Goal: Information Seeking & Learning: Learn about a topic

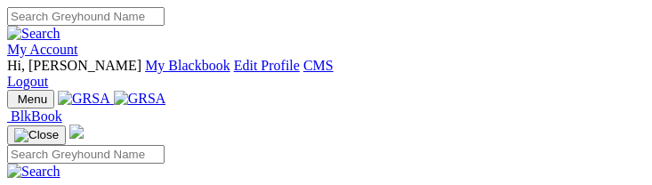
drag, startPoint x: 0, startPoint y: 0, endPoint x: 324, endPoint y: 13, distance: 324.2
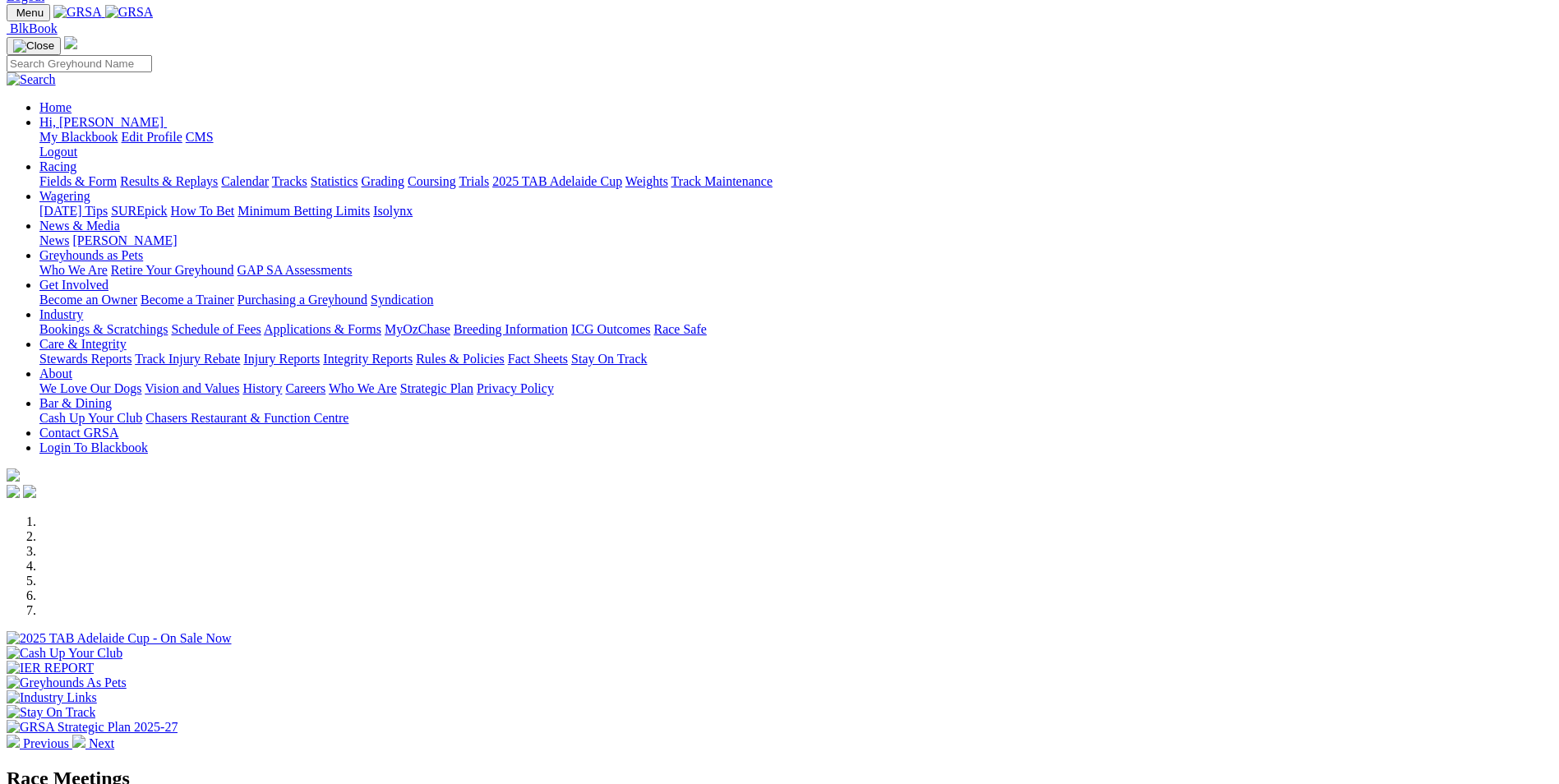
scroll to position [247, 0]
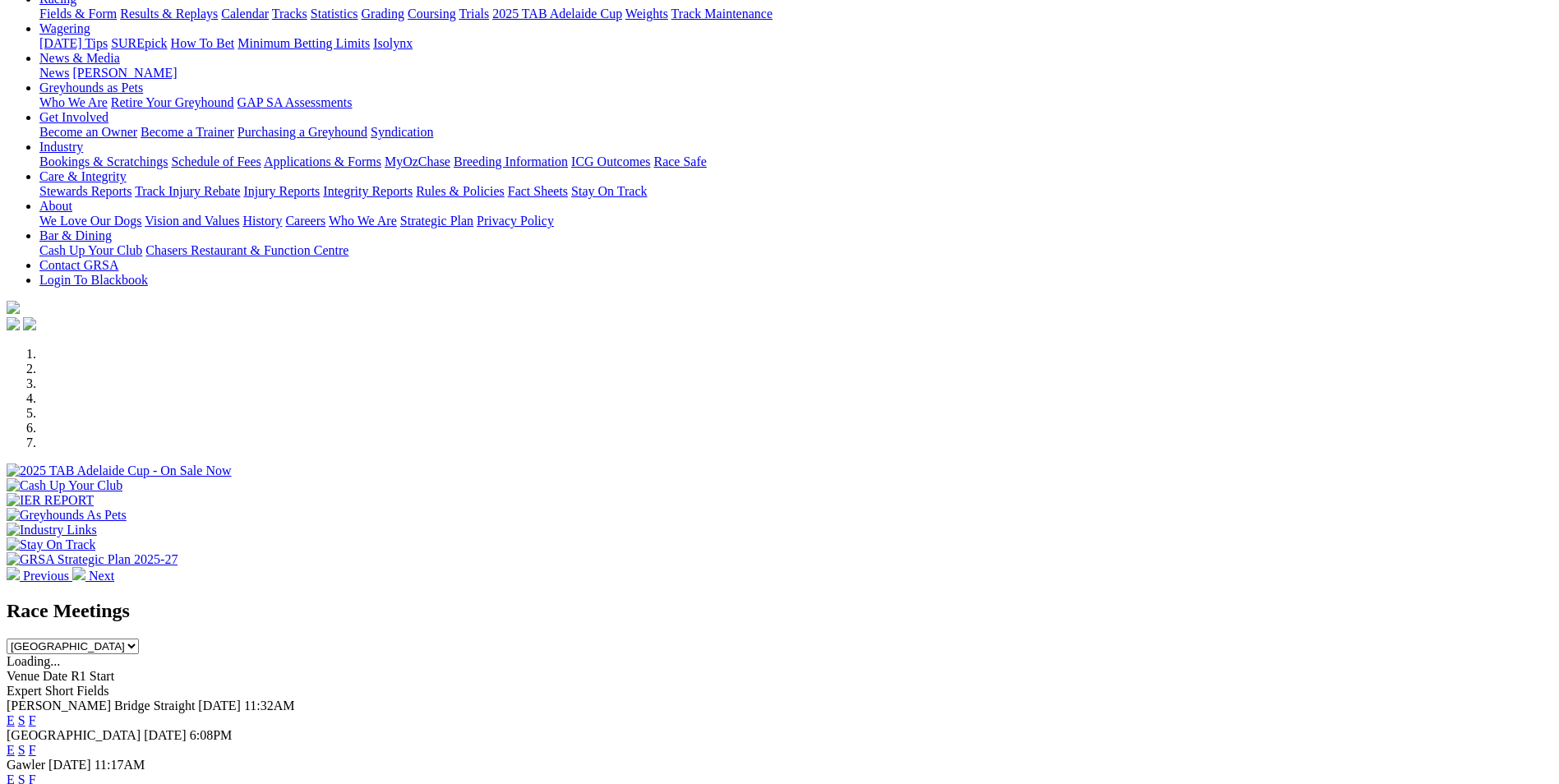
click at [15, 170] on link "E" at bounding box center [10, 778] width 8 height 14
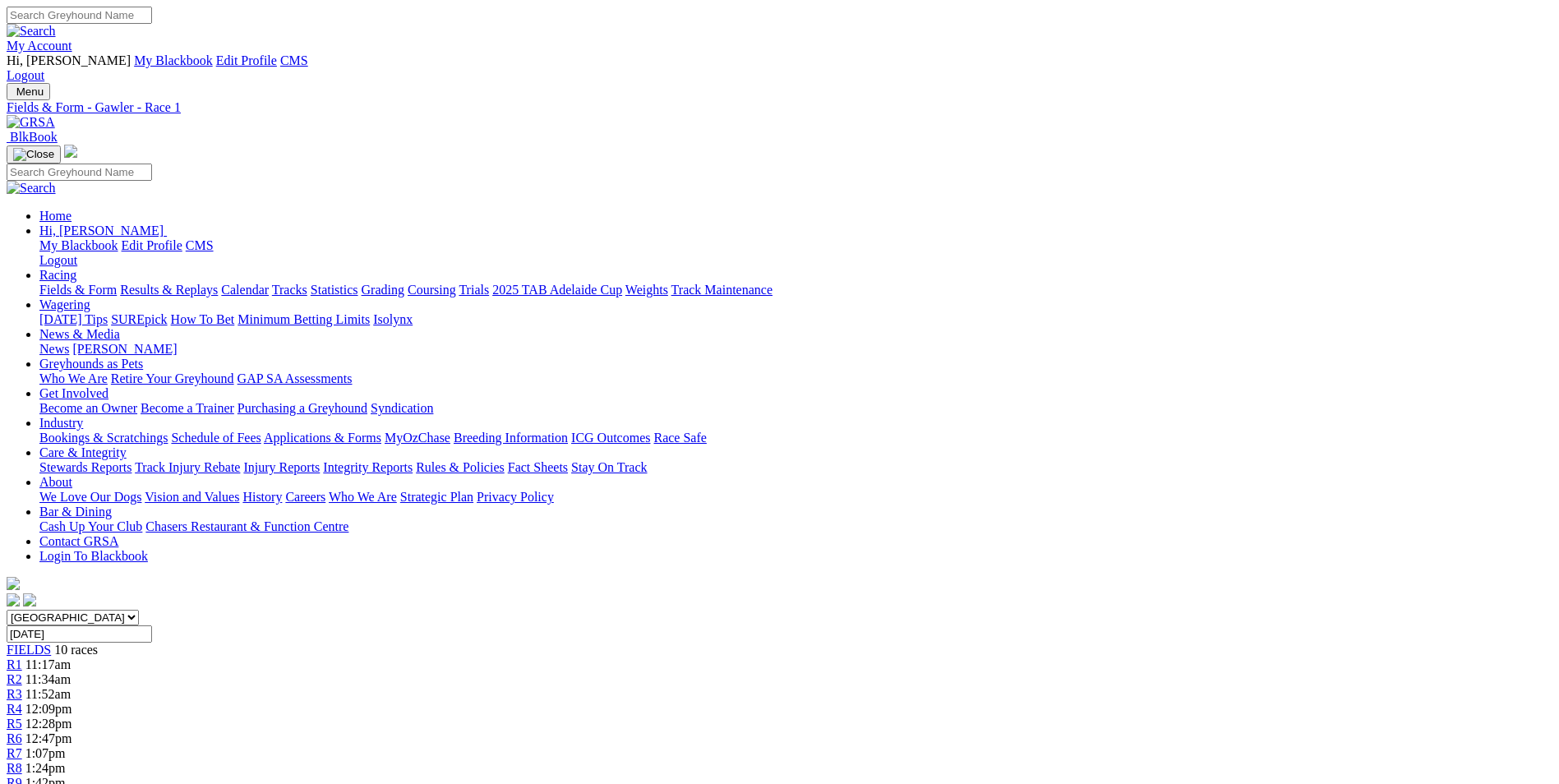
scroll to position [82, 0]
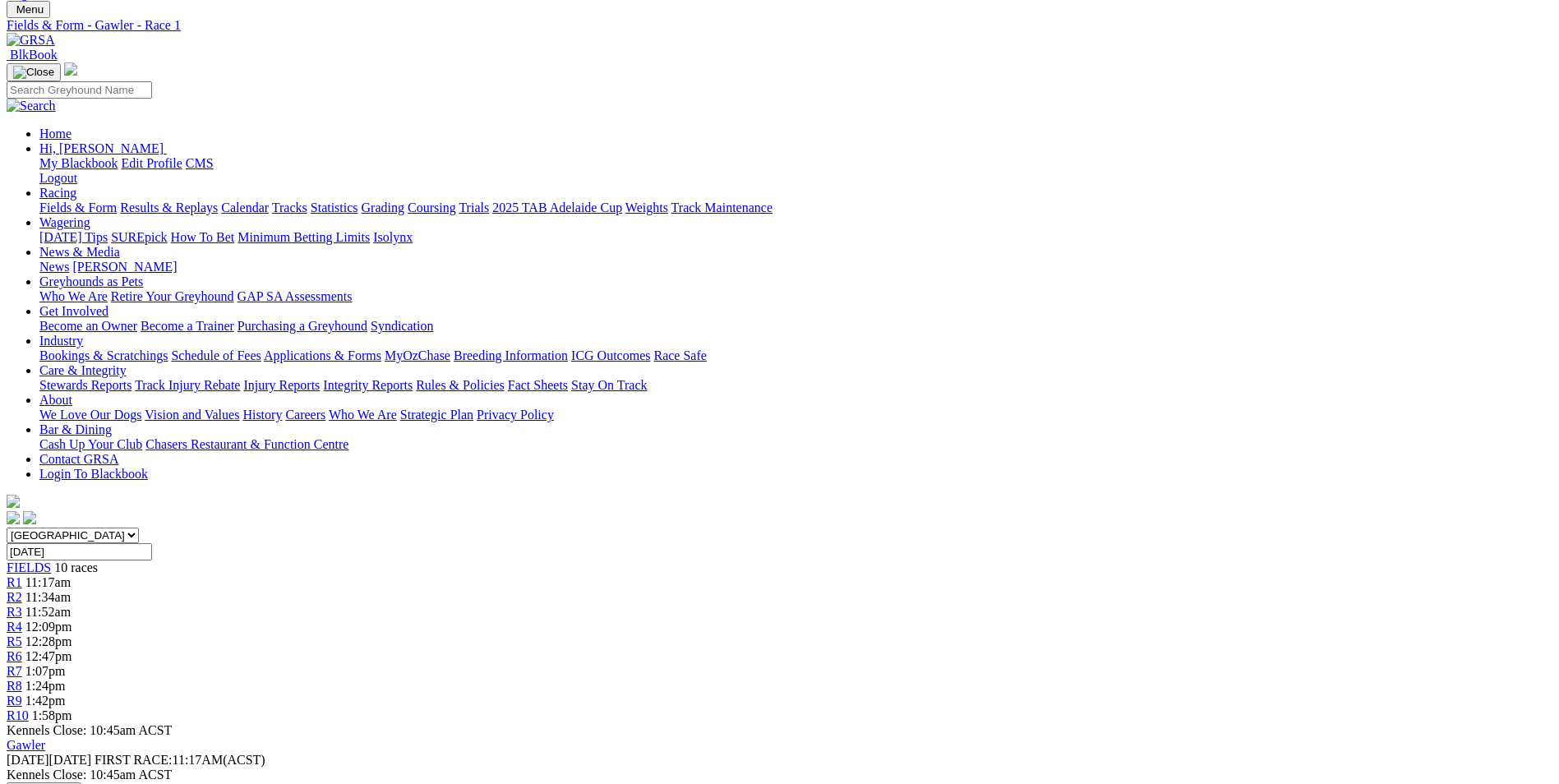
drag, startPoint x: 705, startPoint y: 557, endPoint x: 1161, endPoint y: 616, distance: 459.8
copy p "IMAGINE THE FUN (2) 4th from this draw last week when always on speed but prior…"
click at [22, 590] on span "R2" at bounding box center [14, 597] width 16 height 14
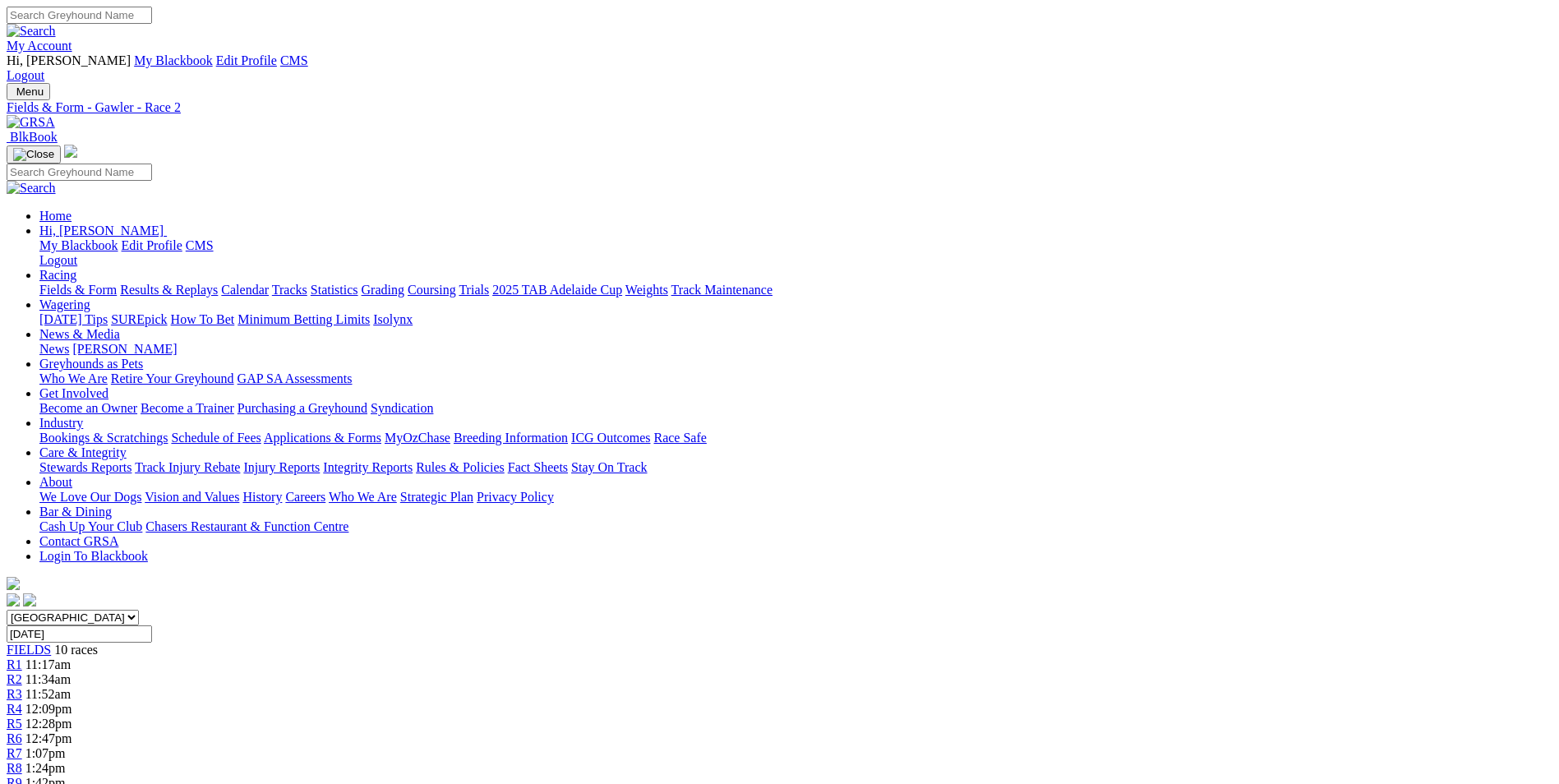
drag, startPoint x: 608, startPoint y: 638, endPoint x: 878, endPoint y: 682, distance: 273.6
copy p "COOL BLUE YOU (6) Close placings in her two runs here when showing plenty of ea…"
click at [22, 687] on span "R3" at bounding box center [14, 694] width 16 height 14
drag, startPoint x: 658, startPoint y: 672, endPoint x: 956, endPoint y: 714, distance: 300.9
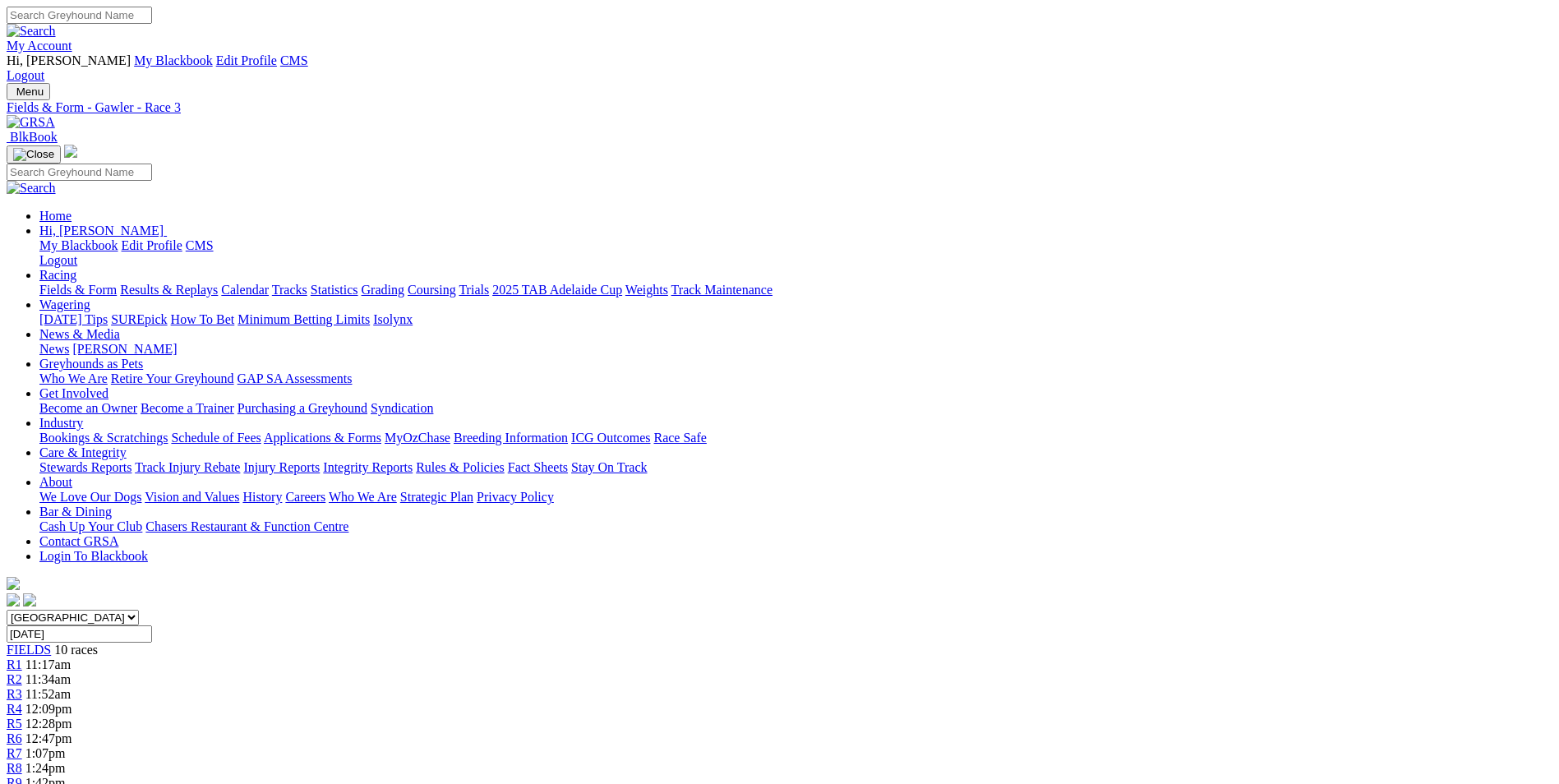
copy p "OPTIMISTIC REIGN (2) Angle Park winner in decent time over the 530m Aug 28. Pla…"
click at [22, 702] on link "R4" at bounding box center [14, 708] width 16 height 14
drag, startPoint x: 719, startPoint y: 702, endPoint x: 862, endPoint y: 760, distance: 154.3
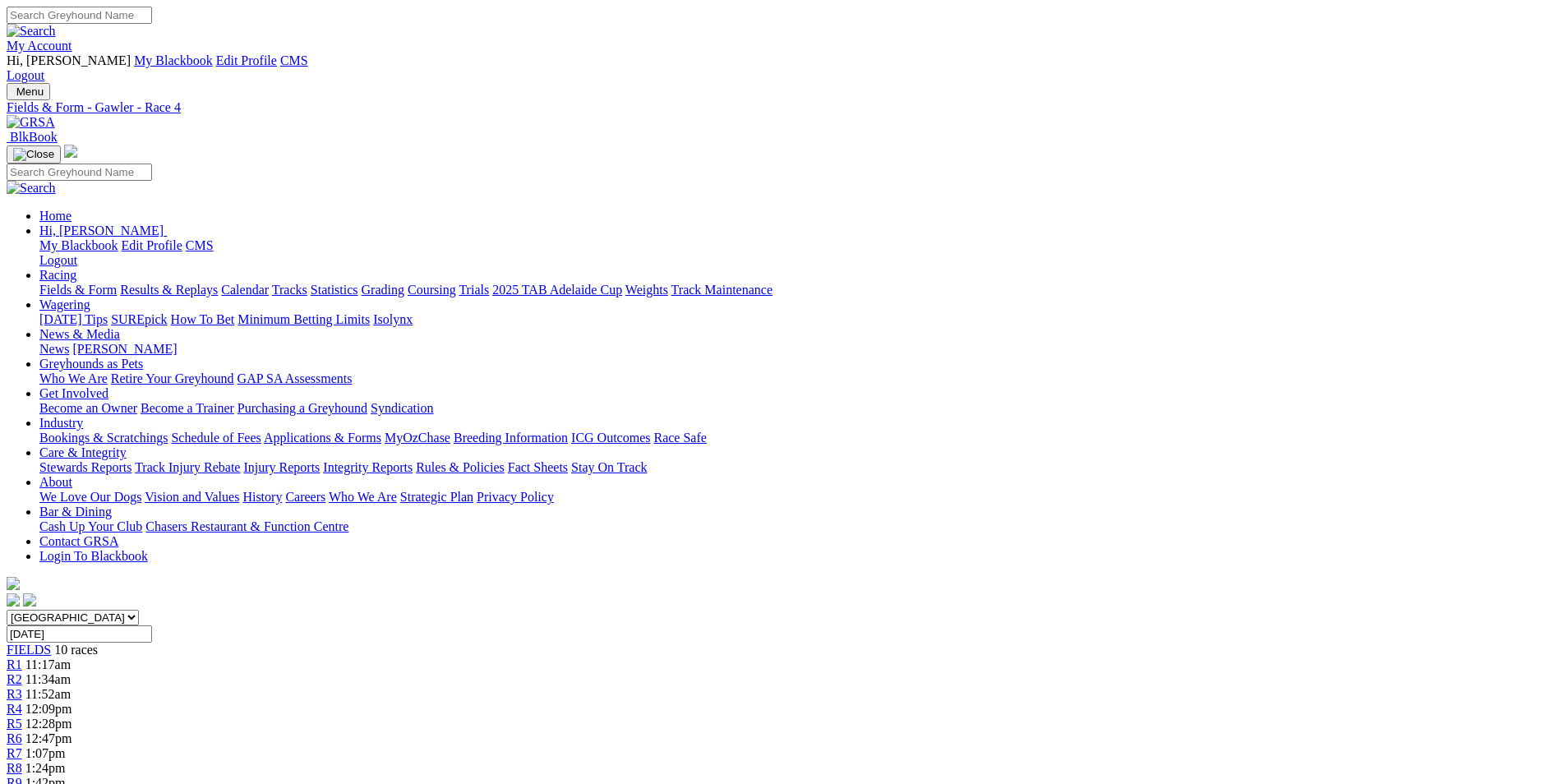
copy p "SOMNAMBULIST (2) Won two of her last three and she should have the speed to tak…"
click at [22, 717] on link "R5" at bounding box center [14, 723] width 16 height 14
drag, startPoint x: 563, startPoint y: 672, endPoint x: 1180, endPoint y: 697, distance: 617.5
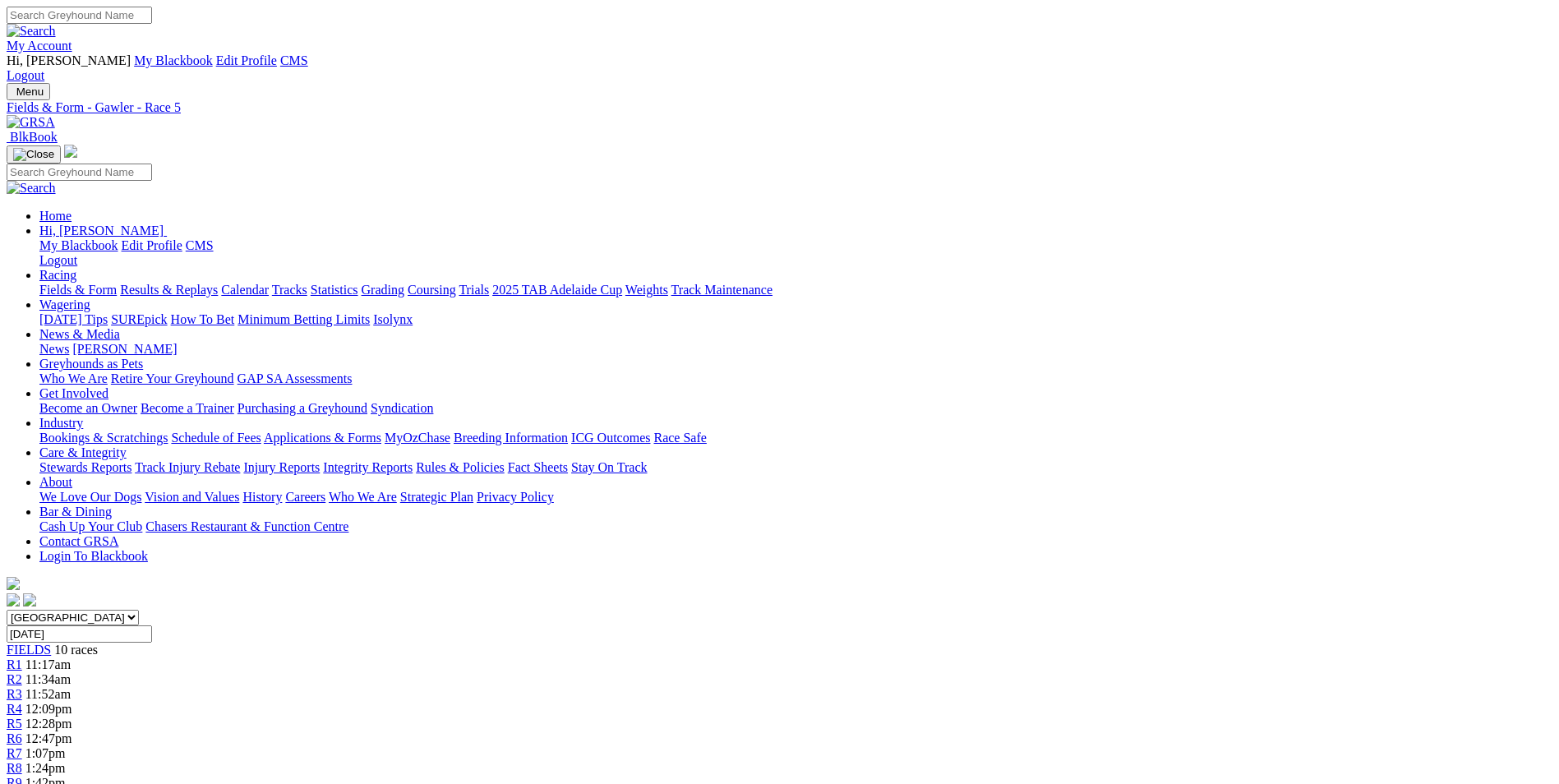
drag, startPoint x: 566, startPoint y: 672, endPoint x: 1136, endPoint y: 696, distance: 570.5
copy p "JAMARRA (7) 3rd from this draw Oct 1 but did have a good win prior. Suited in t…"
click at [906, 731] on div "R6 12:47pm" at bounding box center [780, 739] width 1546 height 15
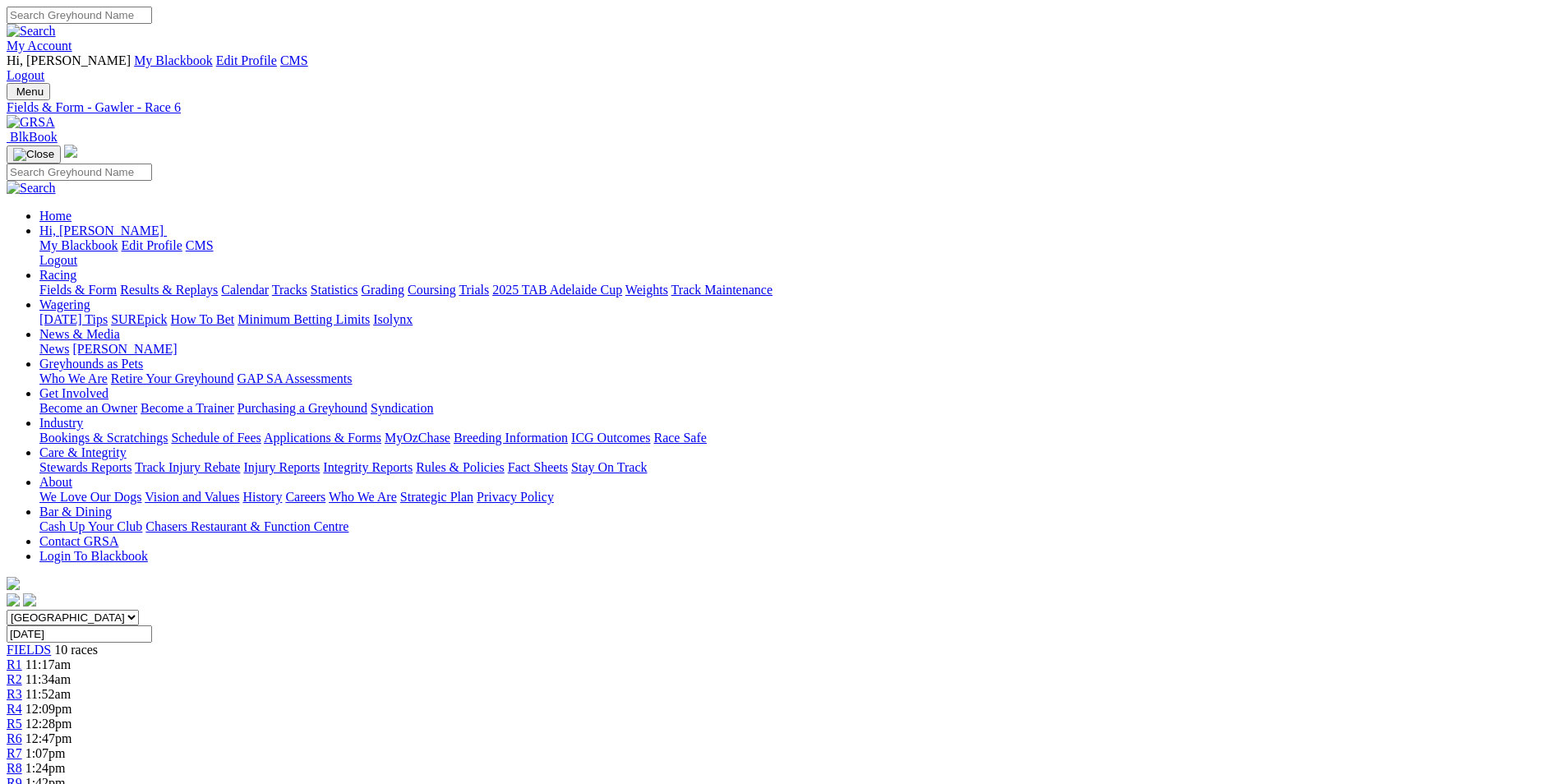
drag, startPoint x: 641, startPoint y: 674, endPoint x: 927, endPoint y: 715, distance: 288.9
copy p "SECRET SUPER (7) 2nd from an inside draw Oct 1 and the winner ran quick time. C…"
click at [22, 746] on link "R7" at bounding box center [14, 753] width 16 height 14
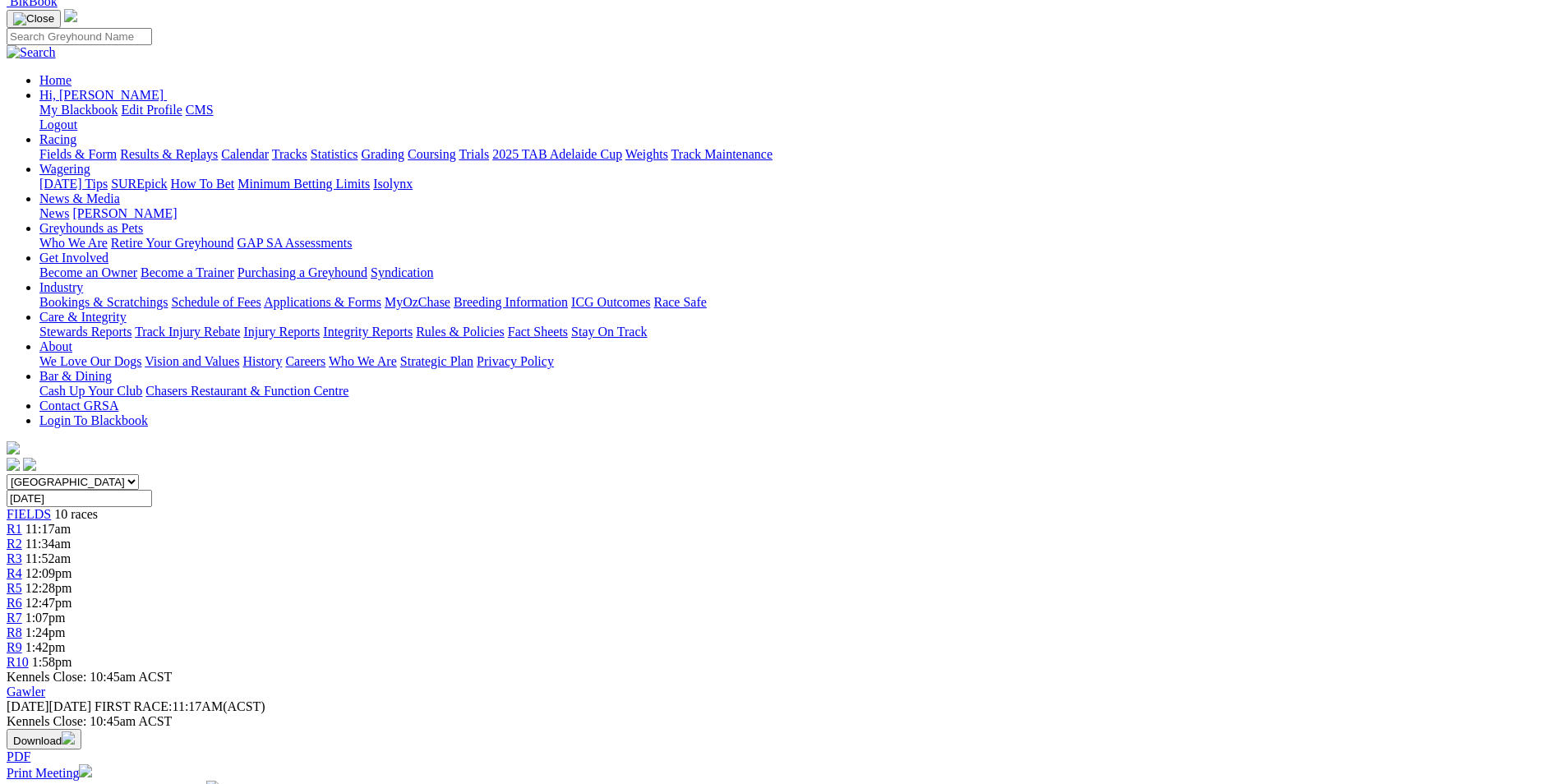
scroll to position [164, 0]
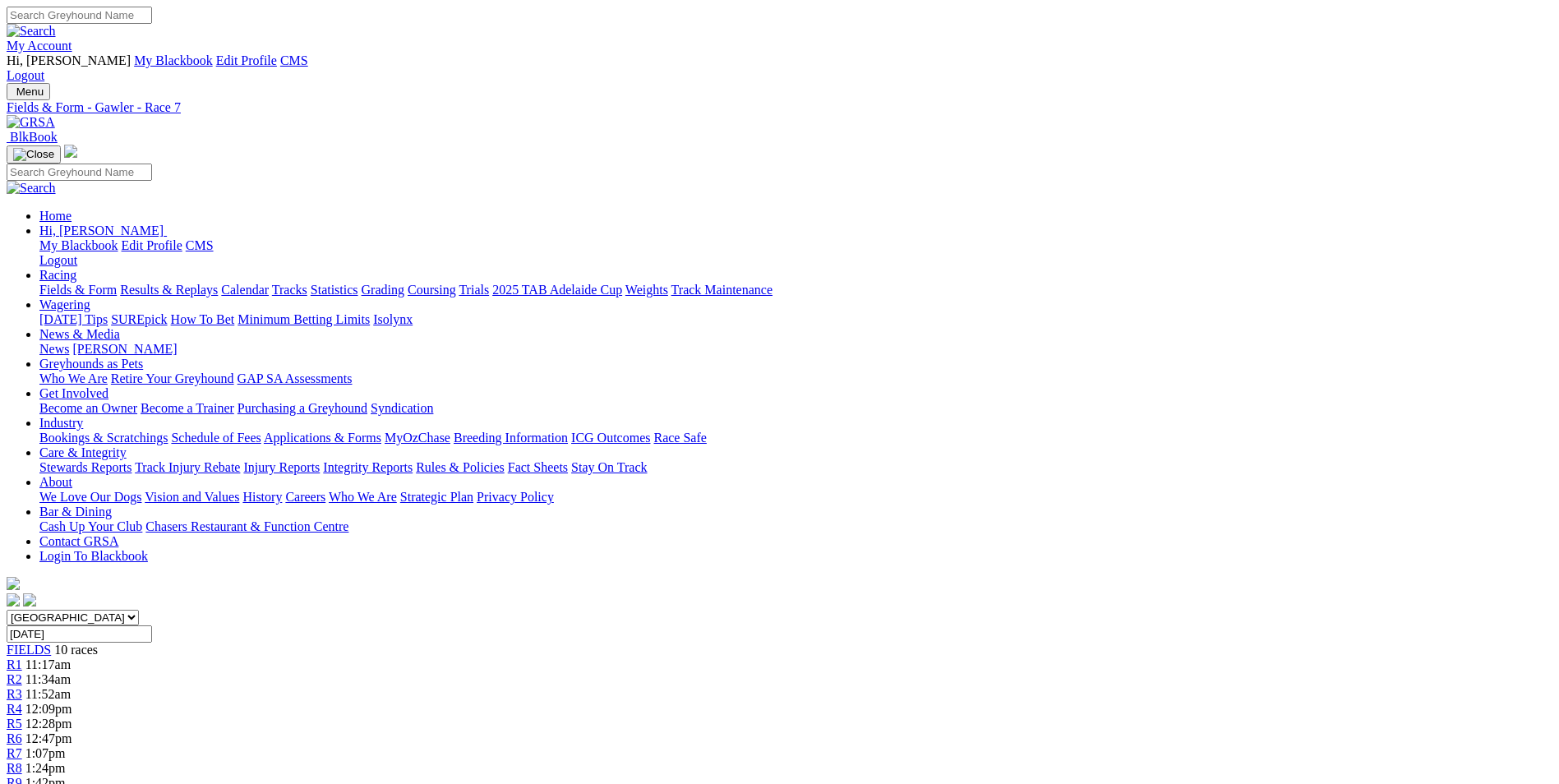
drag, startPoint x: 671, startPoint y: 668, endPoint x: 988, endPoint y: 711, distance: 319.9
copy p "RIGHT SIDE UP (1) Impressive winning his last two starts at Angle Park in quick…"
click at [22, 761] on link "R8" at bounding box center [14, 767] width 16 height 14
drag, startPoint x: 709, startPoint y: 702, endPoint x: 853, endPoint y: 751, distance: 152.1
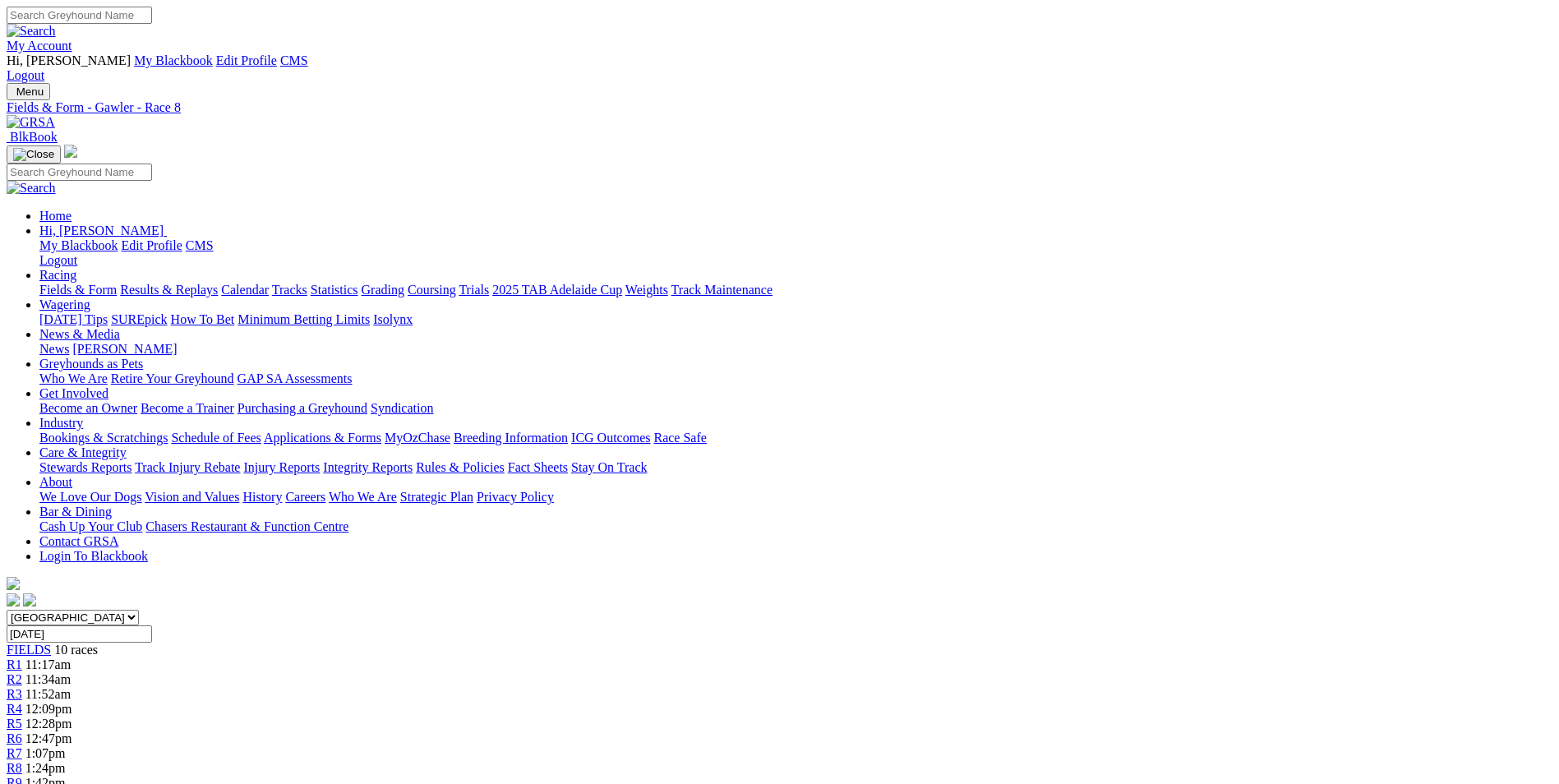
copy p "BINNAWAY MIRAGE (2) Impressive from a wide draw in quick time [DATE]. Yet to ha…"
click at [1185, 776] on div "R9 1:42pm" at bounding box center [780, 783] width 1546 height 15
drag, startPoint x: 610, startPoint y: 670, endPoint x: 792, endPoint y: 716, distance: 187.7
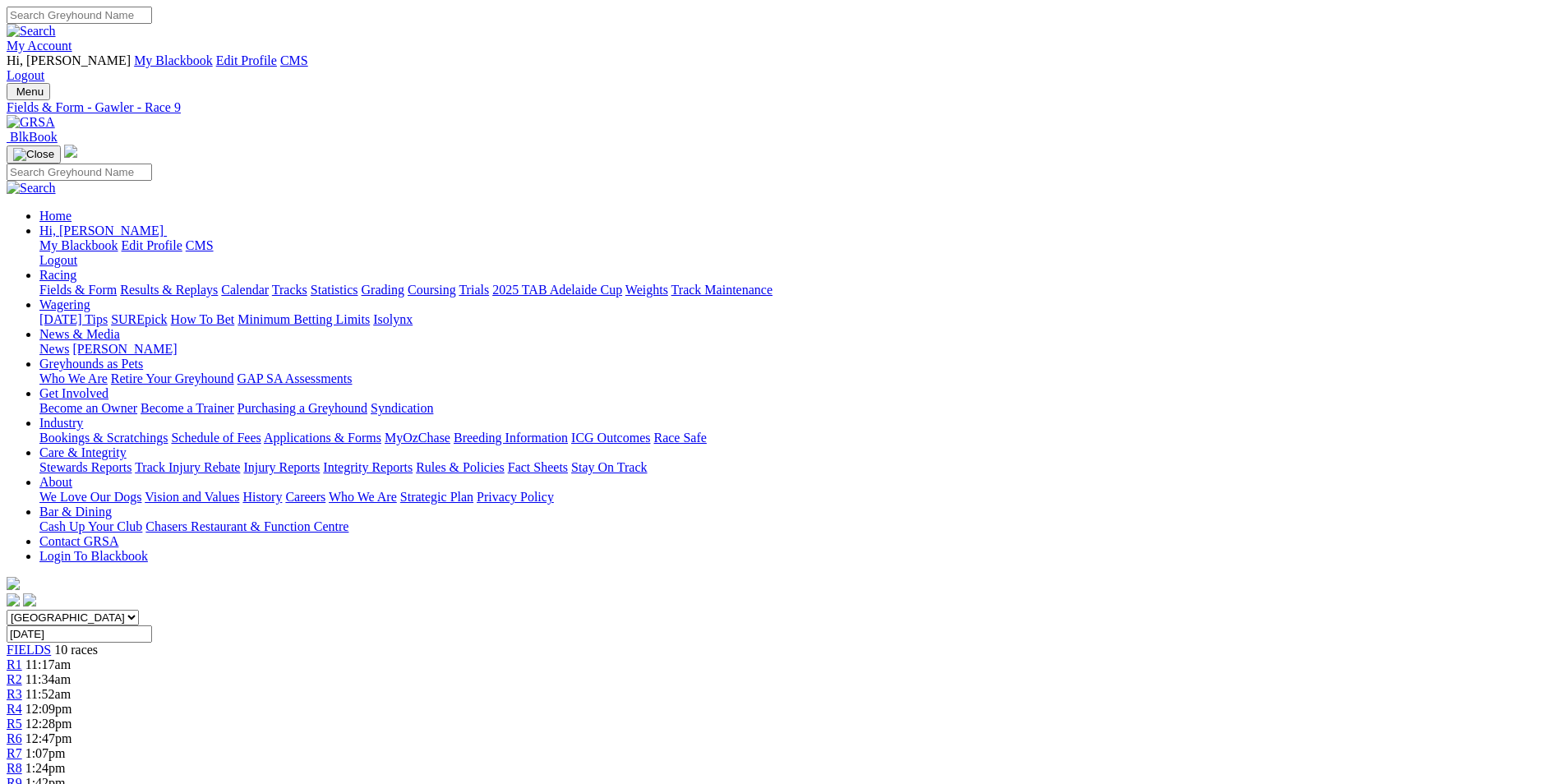
copy p "BINNAWAY WIZARD (8) Quick winner from an inside draw [DATE] and too good on the…"
click at [1235, 783] on div "R10 1:58pm" at bounding box center [780, 798] width 1546 height 15
drag, startPoint x: 655, startPoint y: 668, endPoint x: 1100, endPoint y: 737, distance: 450.3
copy p "BROTHER [PERSON_NAME] (2) Placed from a wide draw when showing good early burn …"
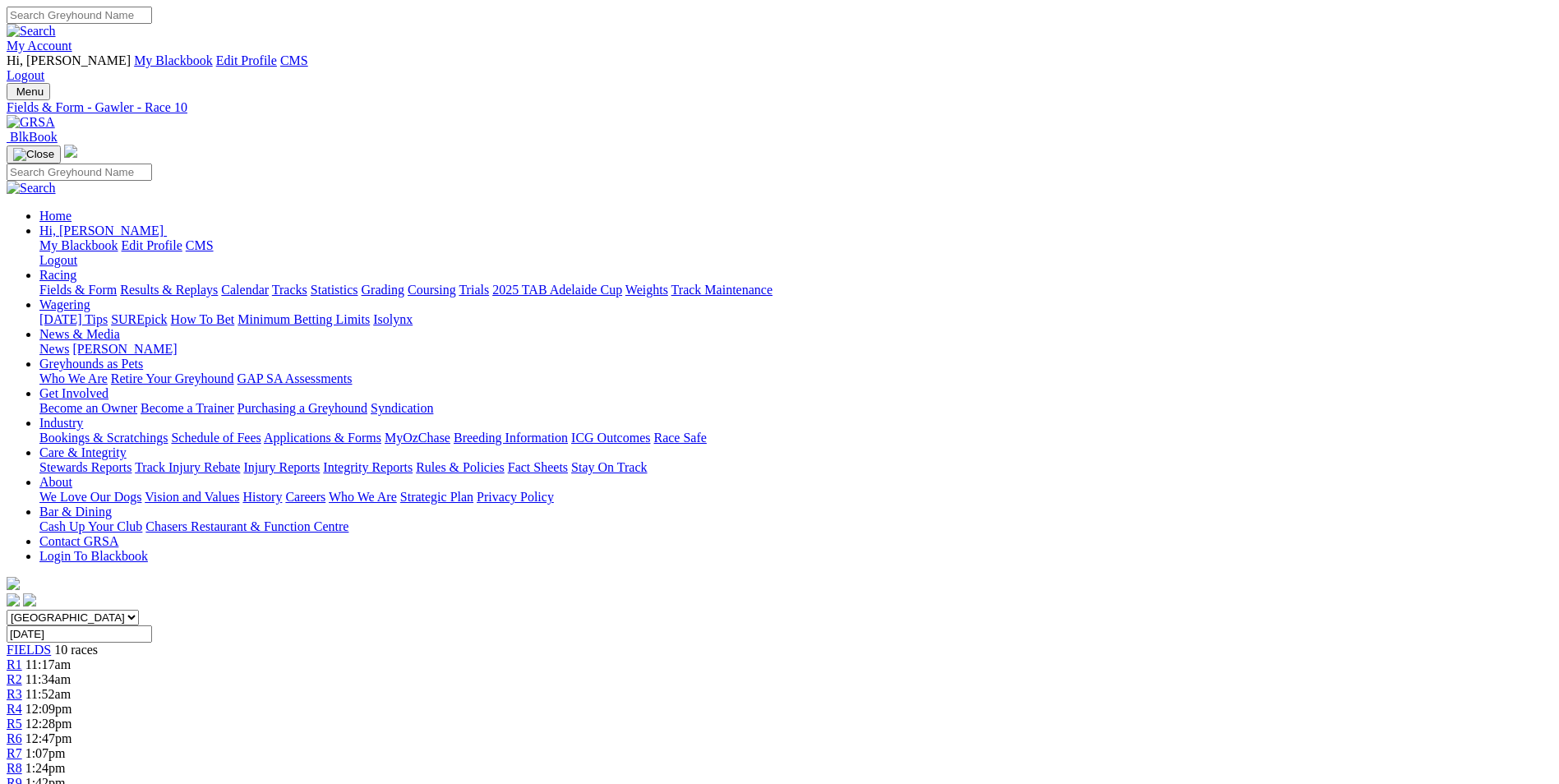
click at [66, 761] on span "1:24pm" at bounding box center [46, 767] width 41 height 14
click at [1183, 776] on div "R9 1:42pm" at bounding box center [780, 783] width 1546 height 15
